Goal: Transaction & Acquisition: Purchase product/service

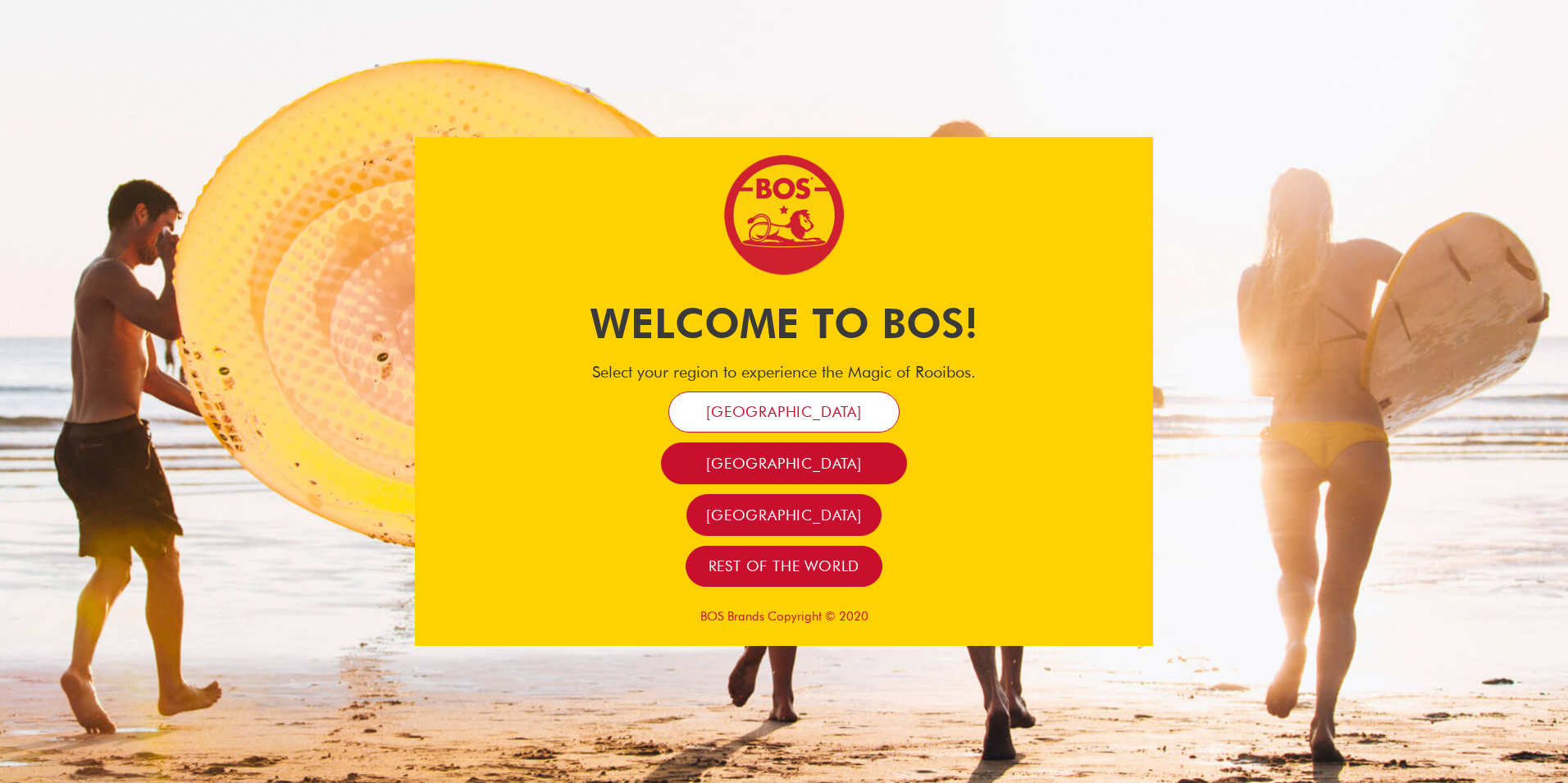
click at [837, 411] on span "[GEOGRAPHIC_DATA]" at bounding box center [784, 411] width 156 height 19
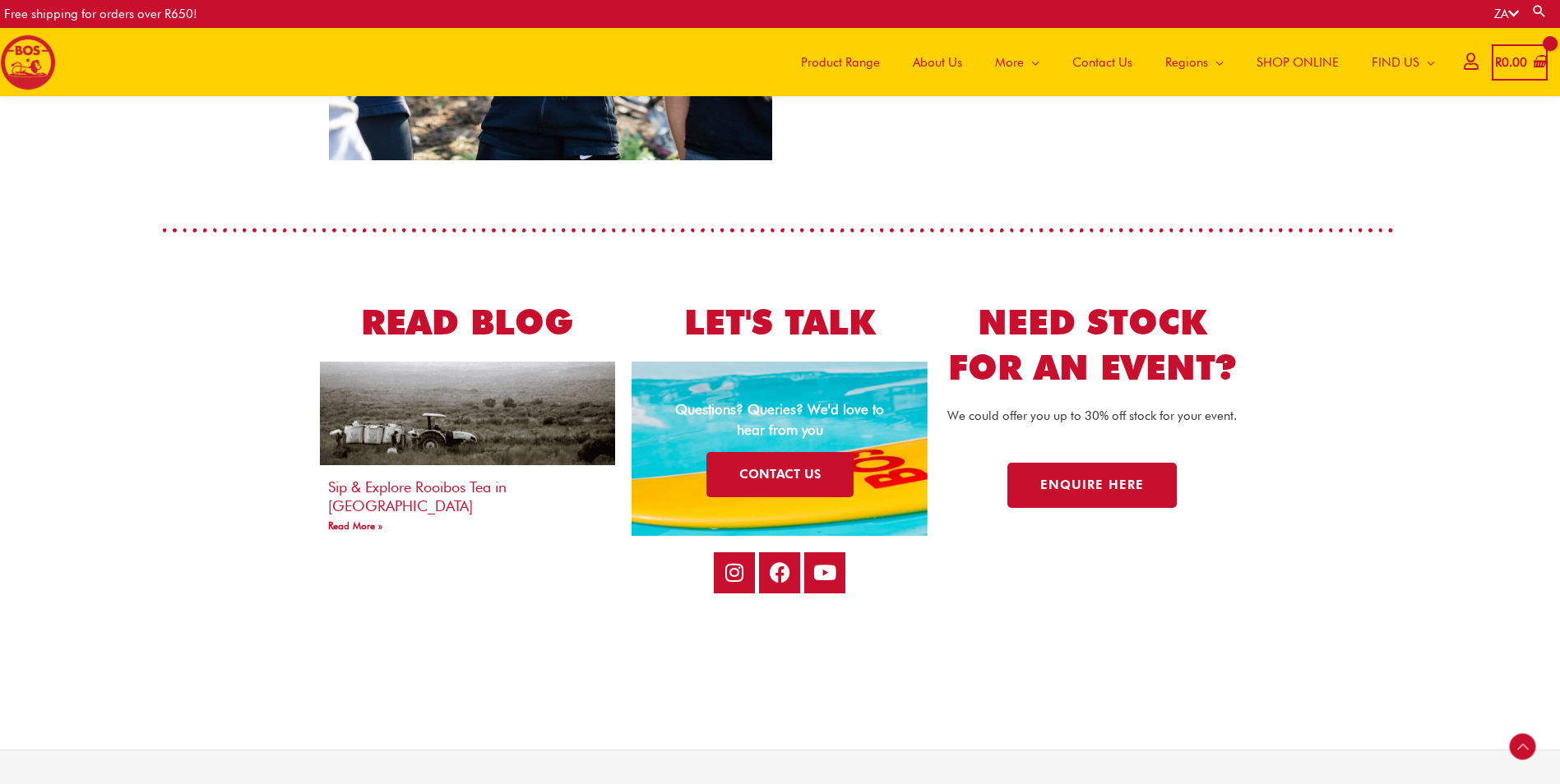
scroll to position [3115, 0]
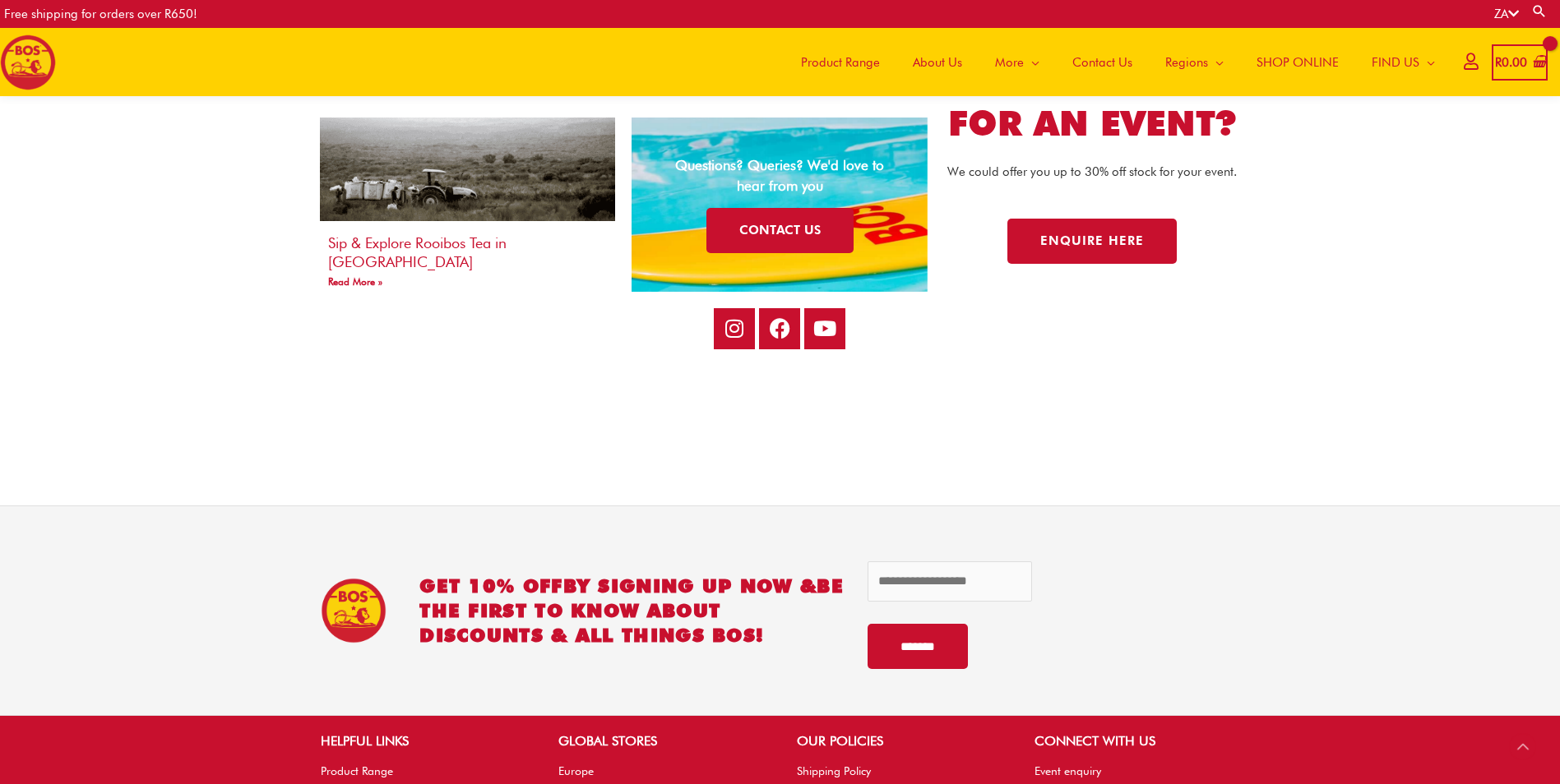
click at [1282, 65] on span "SHOP ONLINE" at bounding box center [1298, 63] width 83 height 50
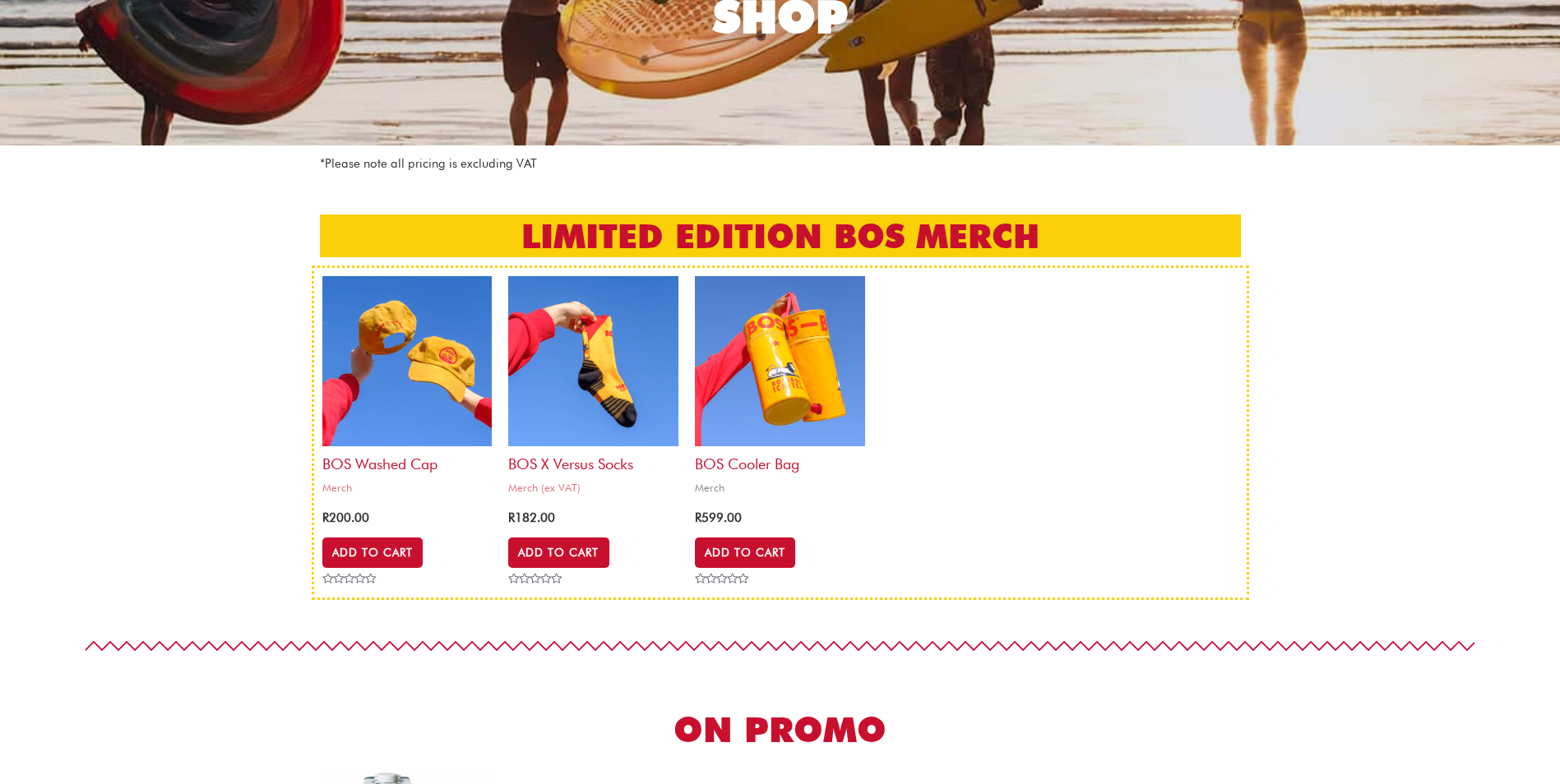
scroll to position [246, 0]
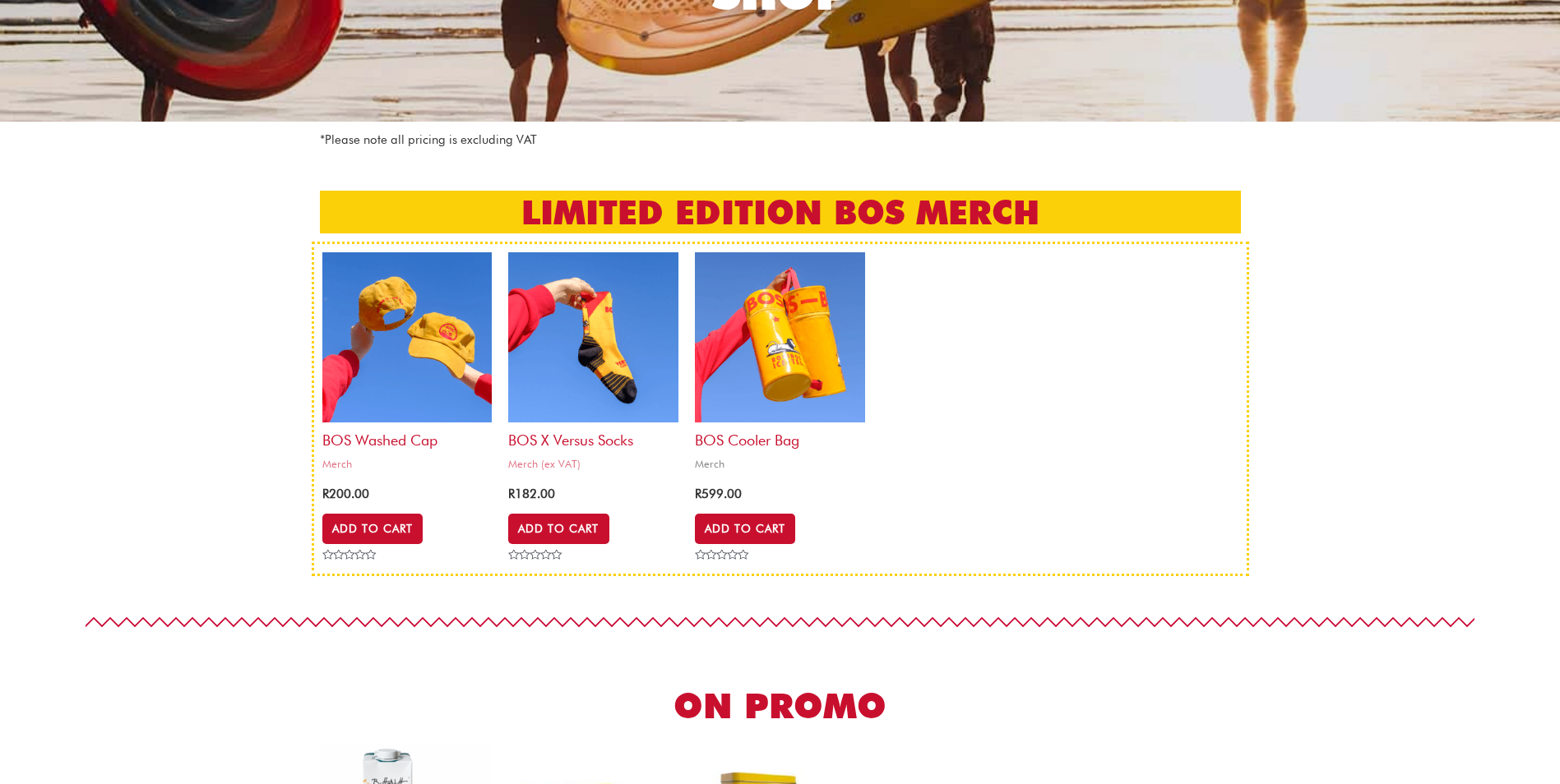
click at [772, 347] on img at bounding box center [780, 337] width 170 height 170
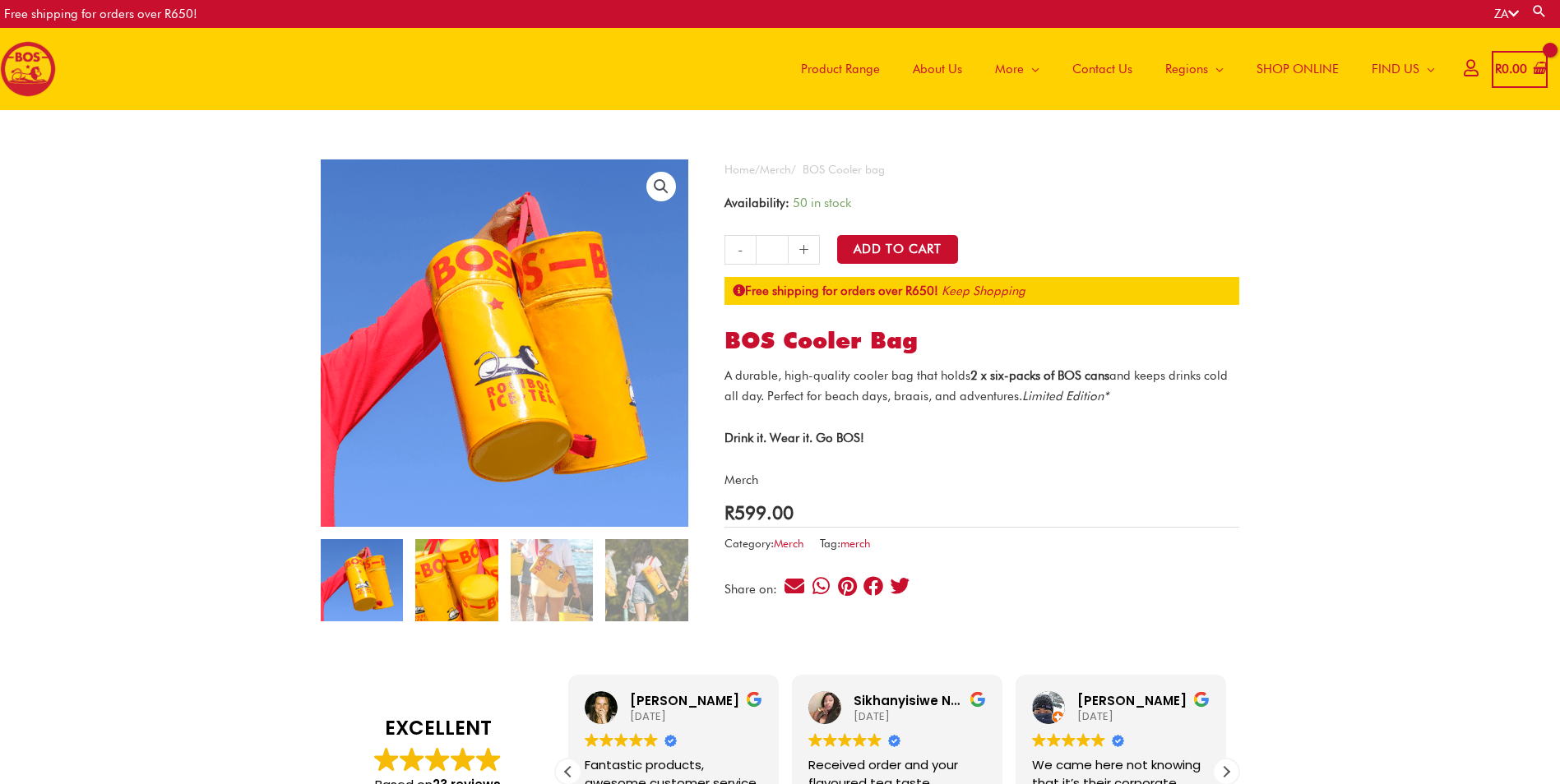
click at [478, 589] on img at bounding box center [456, 580] width 83 height 82
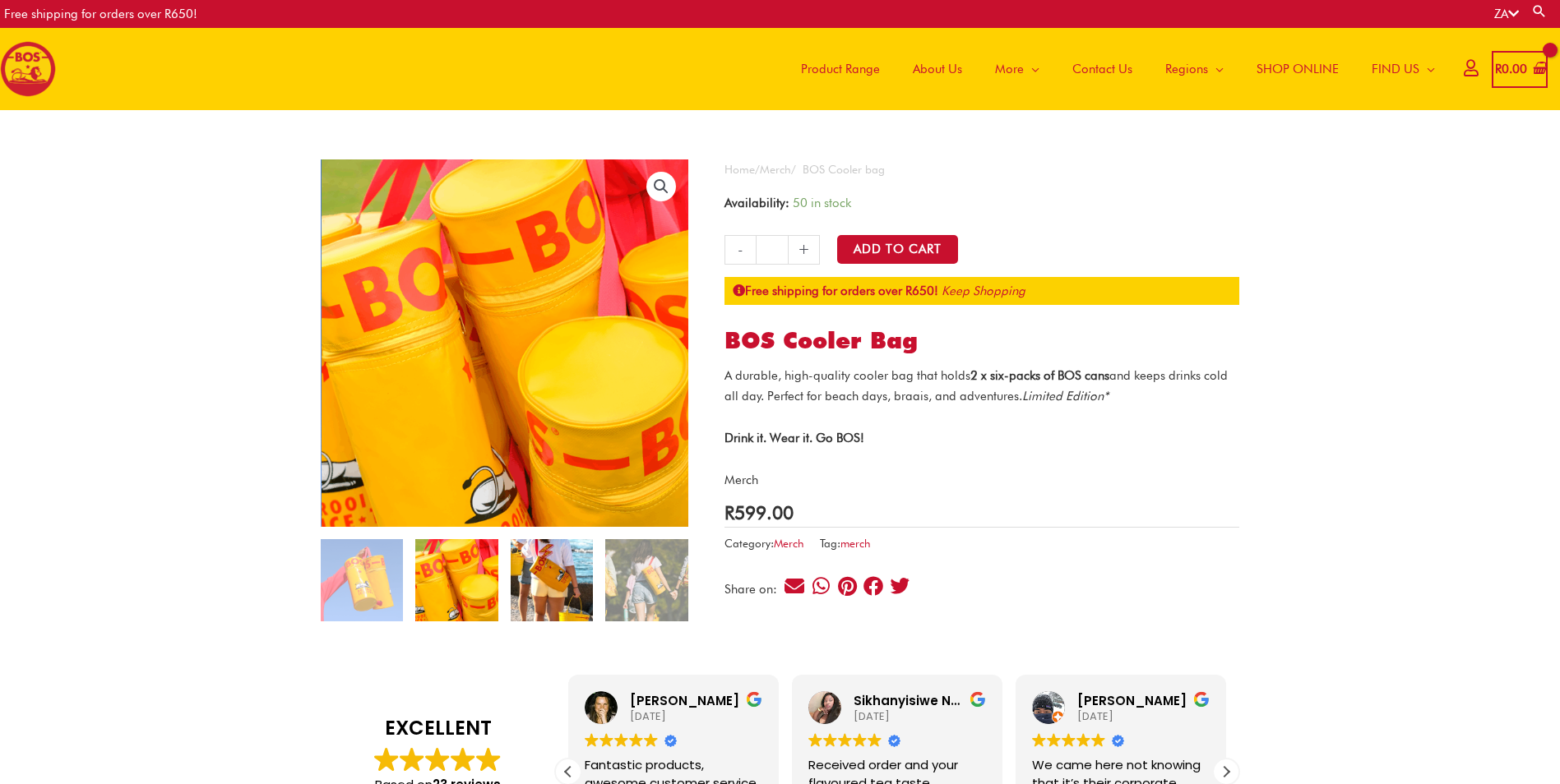
click at [546, 572] on img at bounding box center [552, 580] width 83 height 82
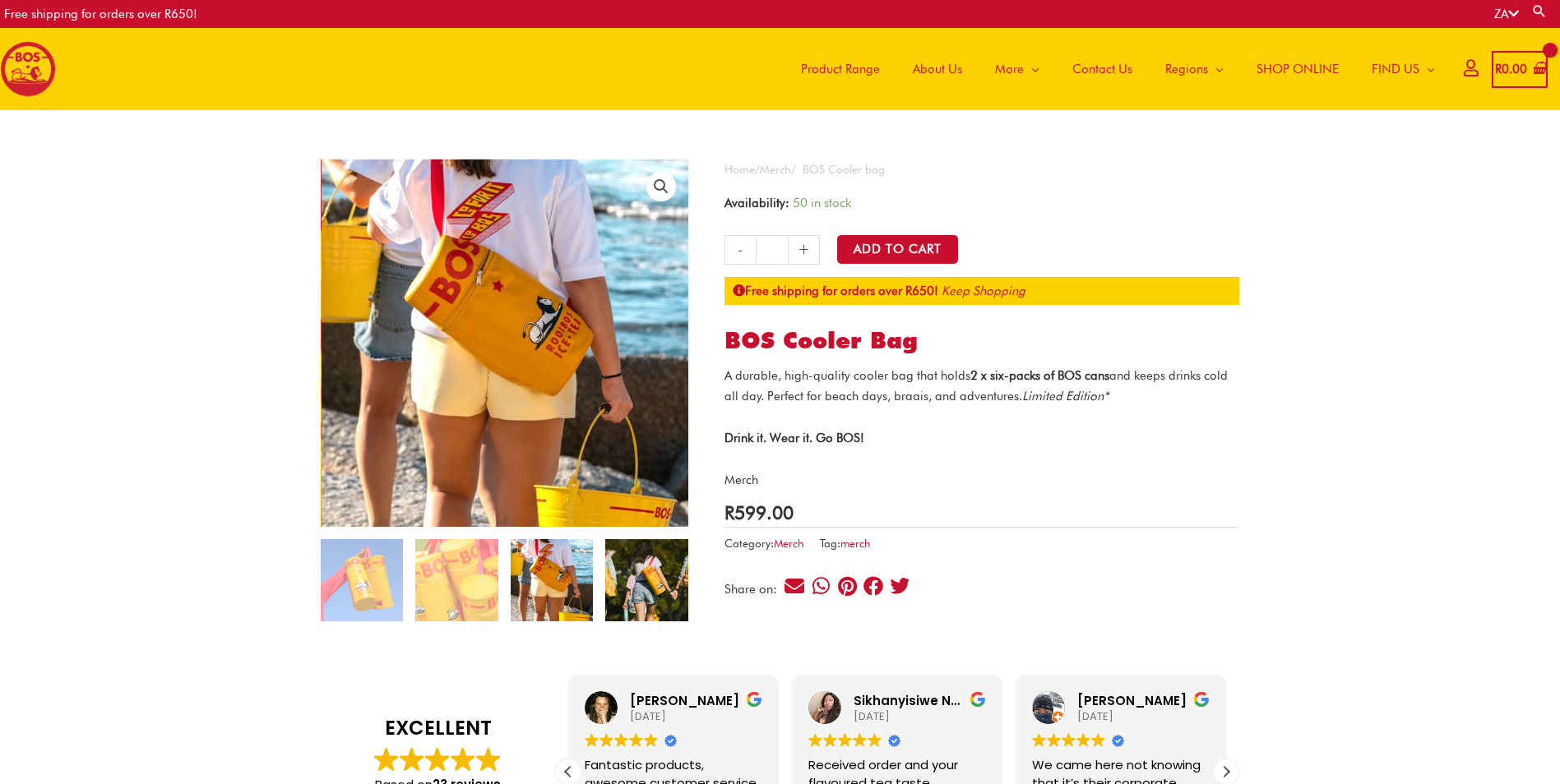
click at [622, 589] on img at bounding box center [646, 580] width 83 height 82
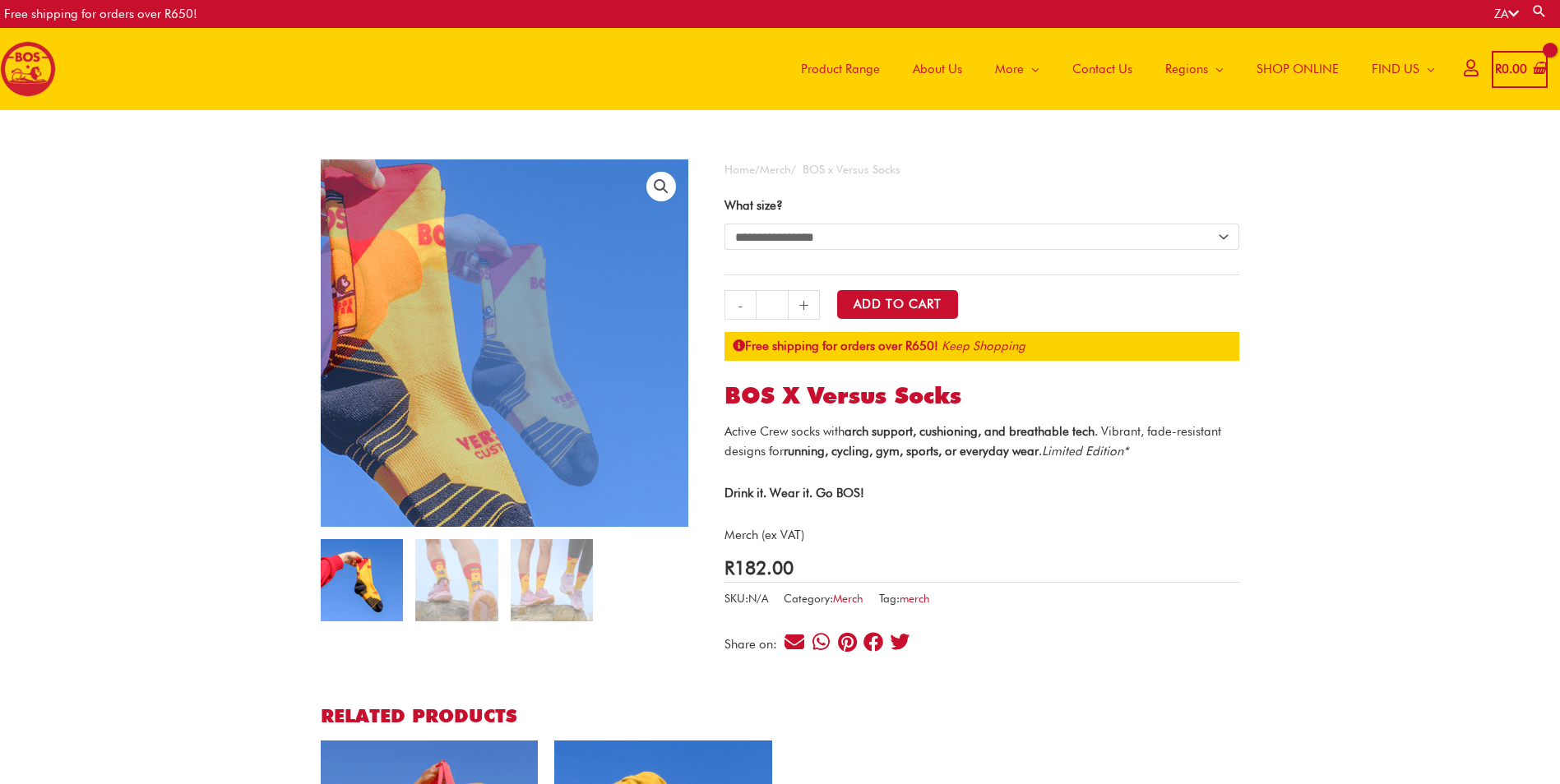
click at [836, 223] on tr "**********" at bounding box center [982, 234] width 515 height 82
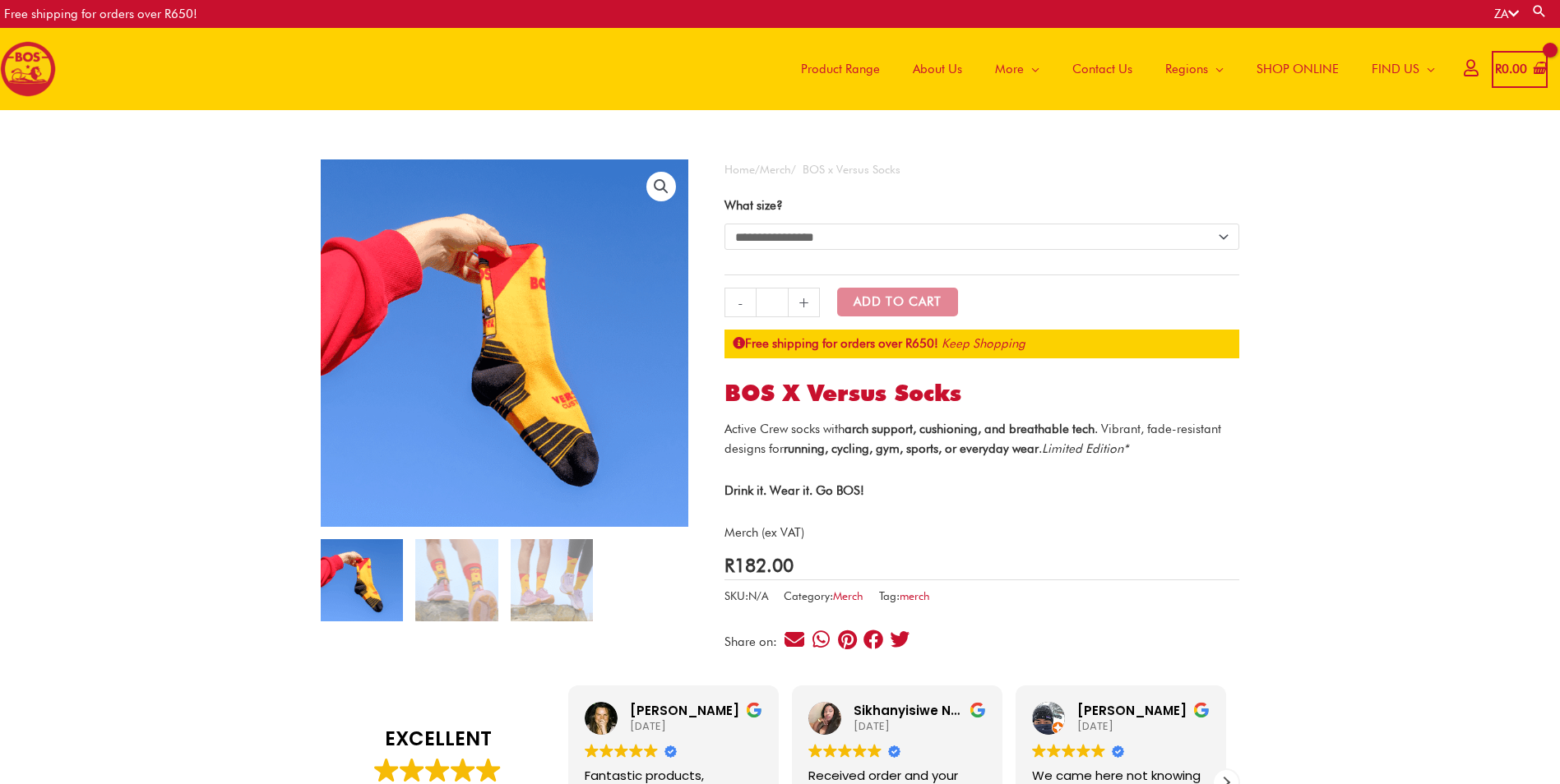
click at [836, 231] on select "**********" at bounding box center [982, 236] width 515 height 26
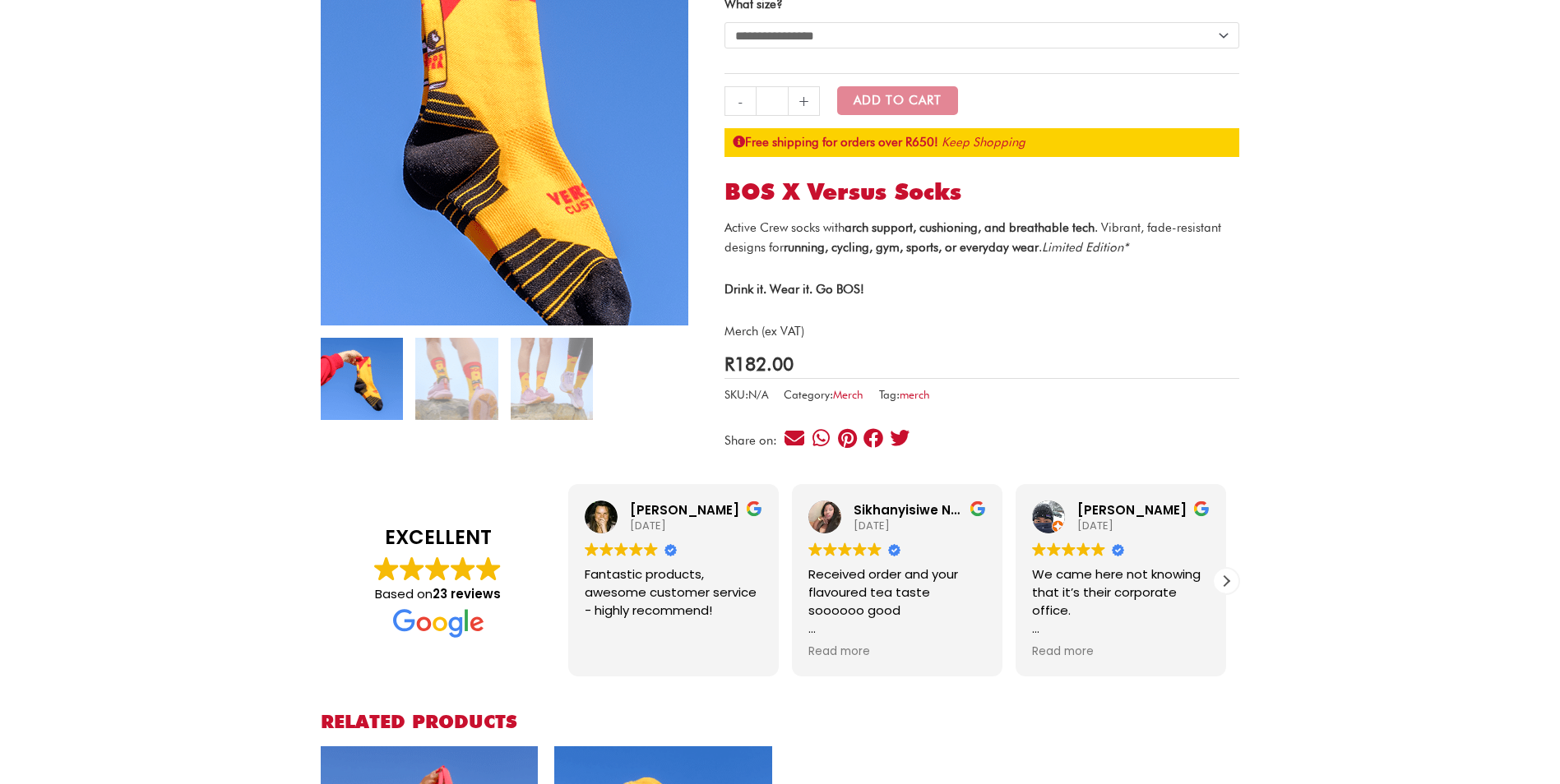
scroll to position [493, 0]
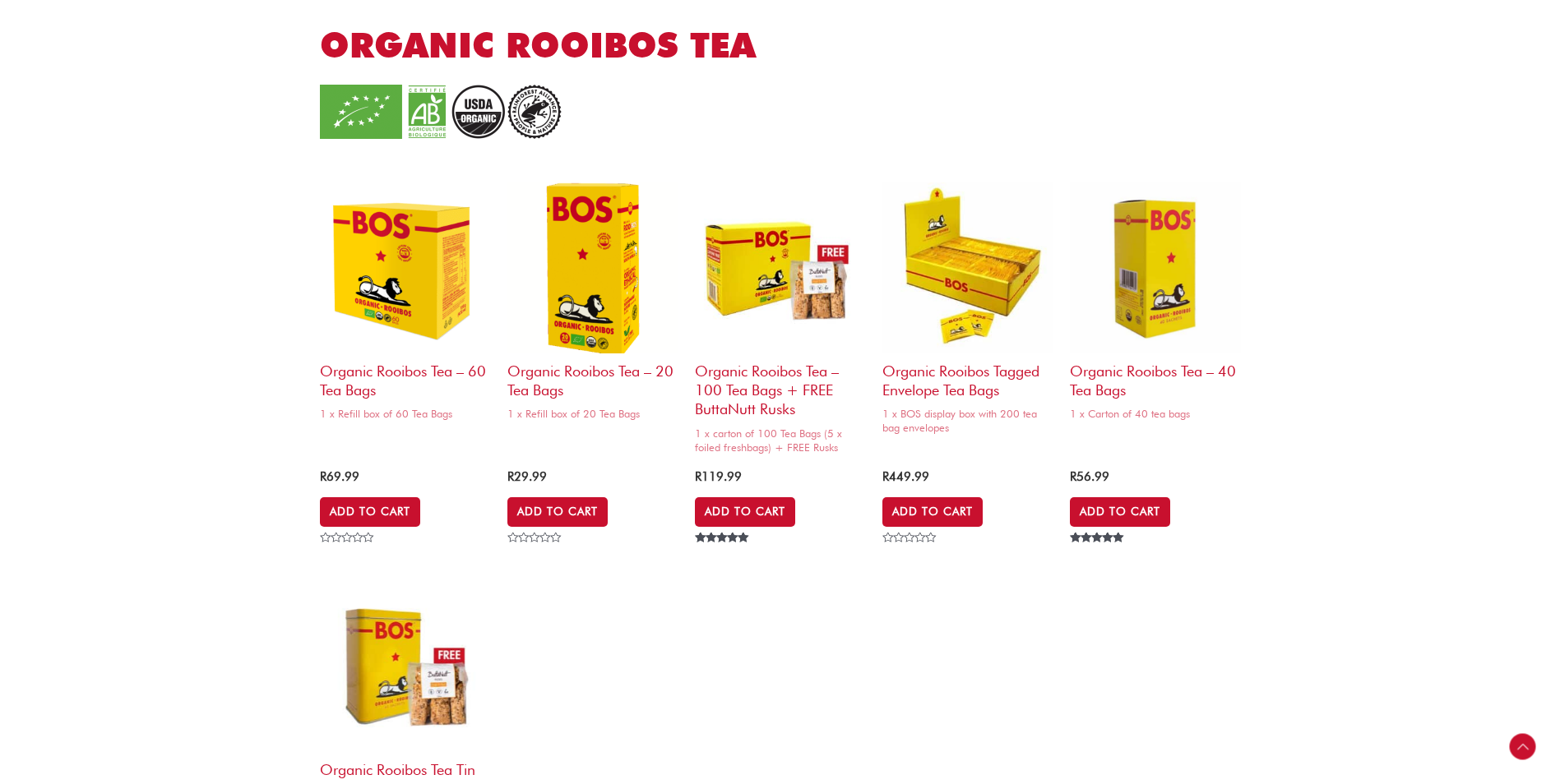
scroll to position [1644, 0]
